Goal: Information Seeking & Learning: Learn about a topic

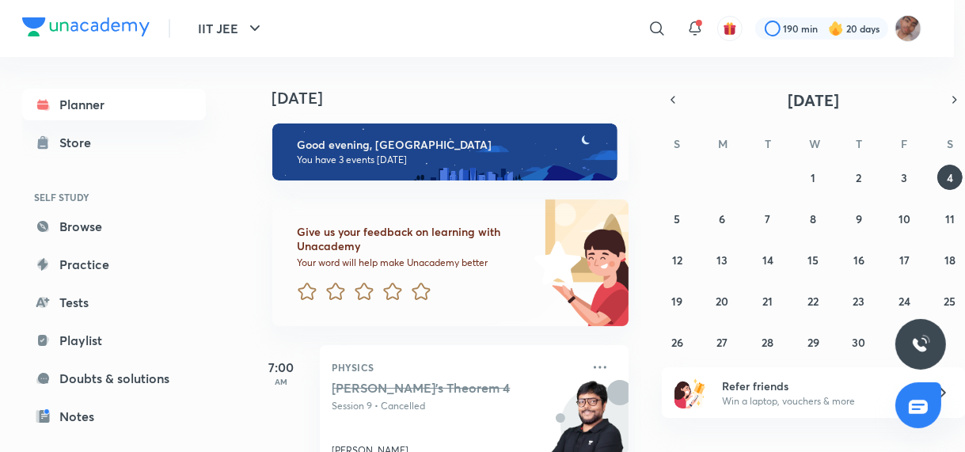
scroll to position [328, 0]
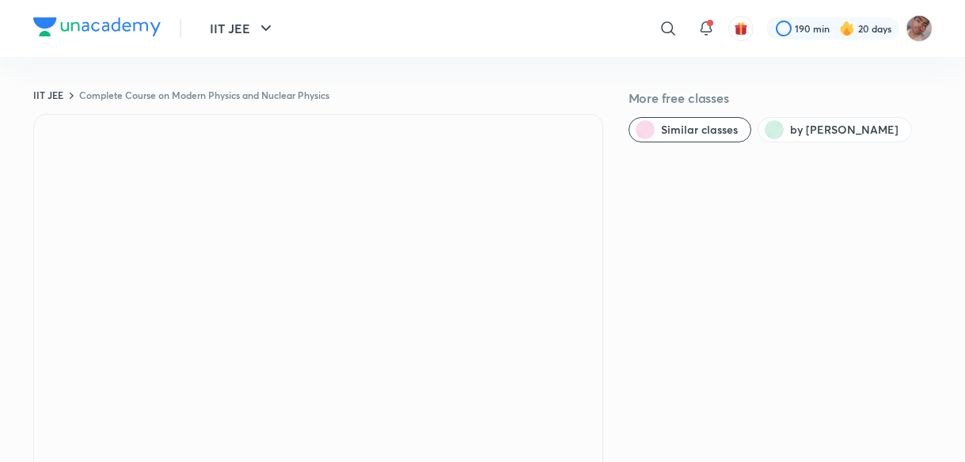
scroll to position [974, 0]
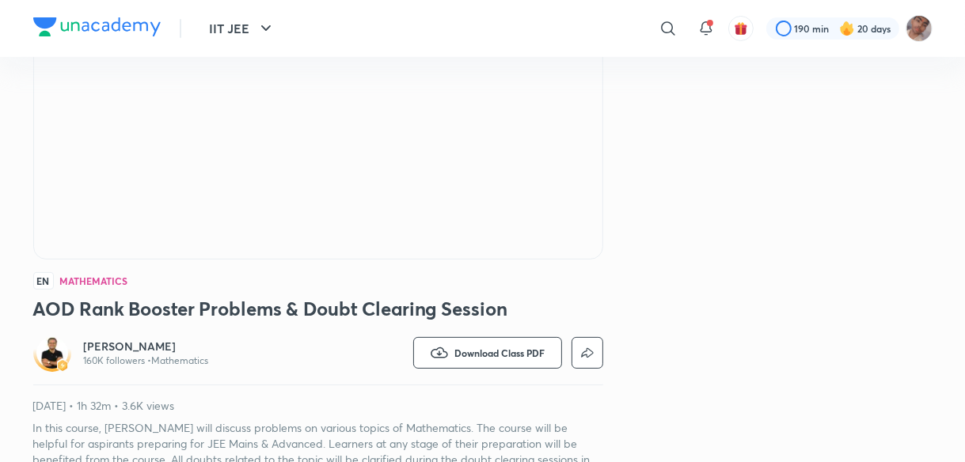
scroll to position [253, 0]
